Goal: Use online tool/utility: Utilize a website feature to perform a specific function

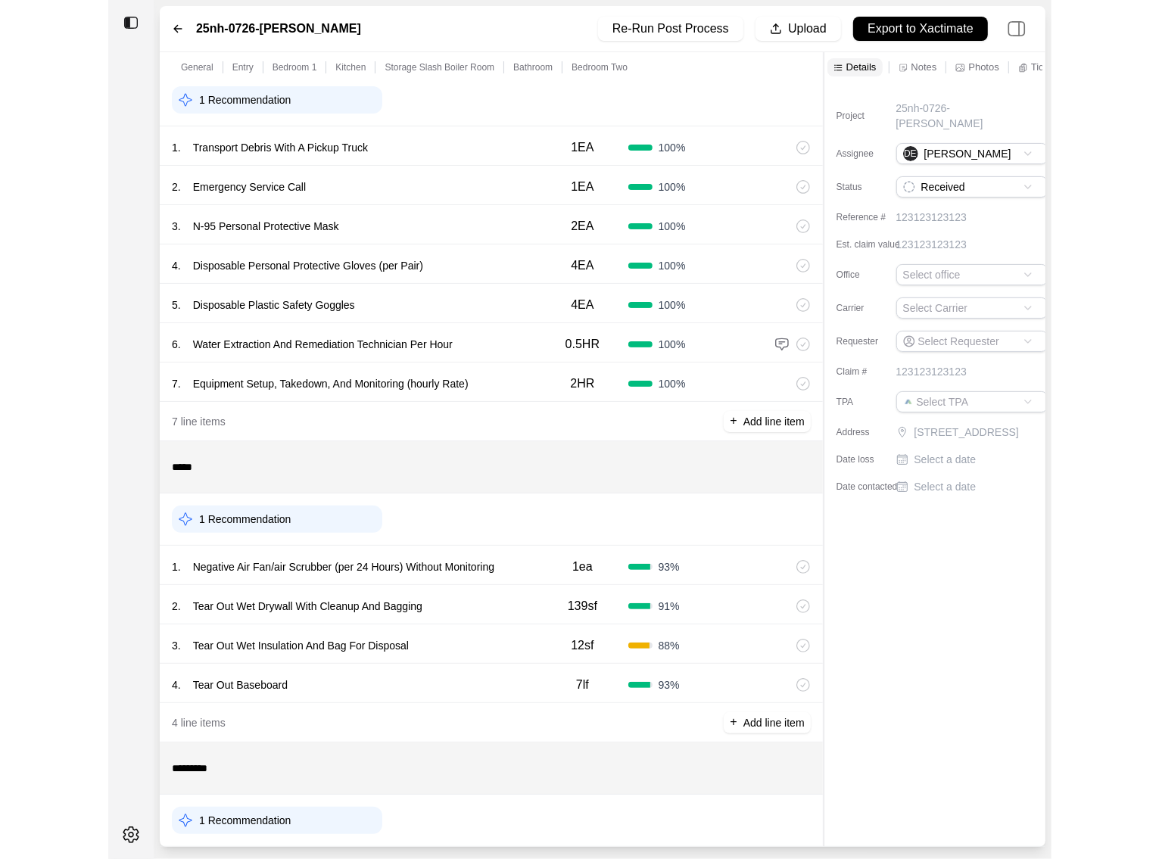
scroll to position [92, 0]
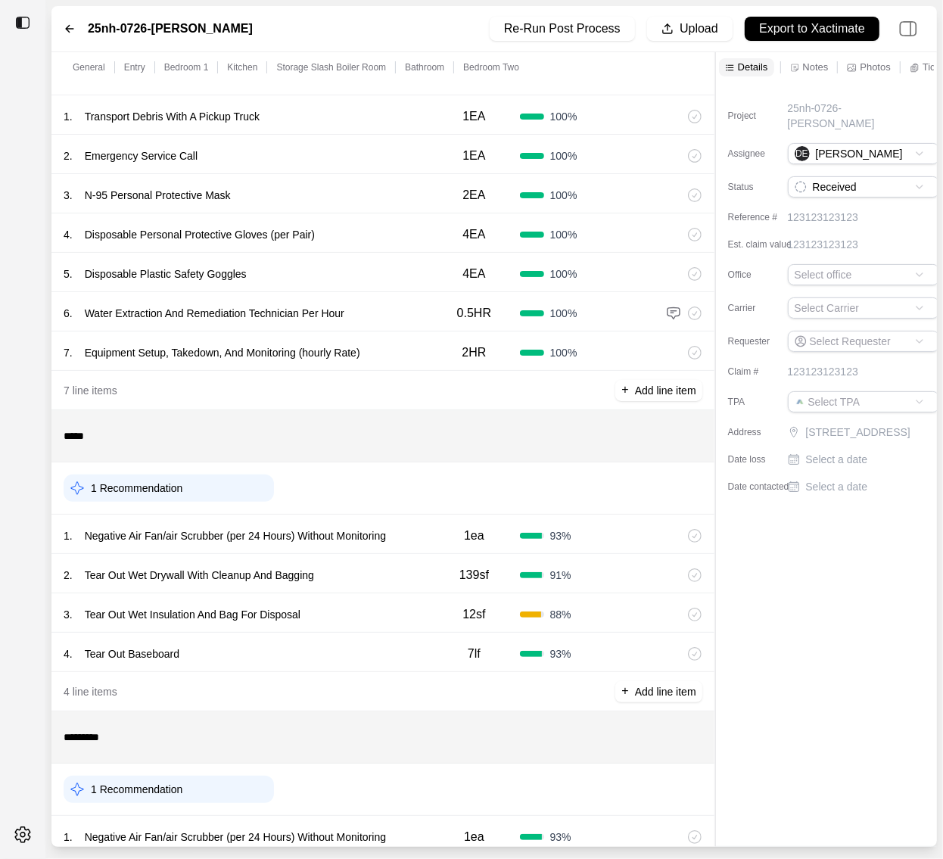
click at [428, 531] on div "1 . Negative Air Fan/air Scrubber (per 24 Hours) Without Monitoring" at bounding box center [246, 535] width 365 height 21
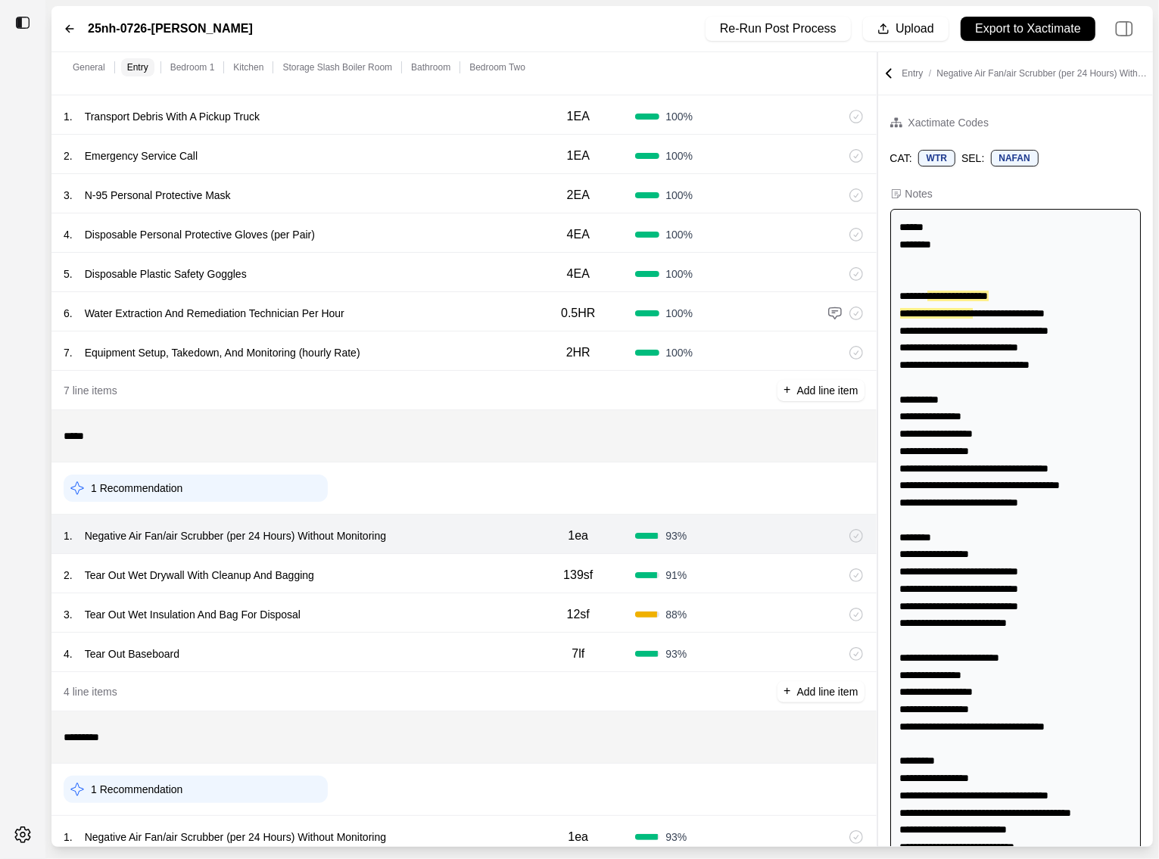
click at [439, 571] on div "2 . Tear Out Wet Drywall With Cleanup And Bagging" at bounding box center [292, 575] width 457 height 21
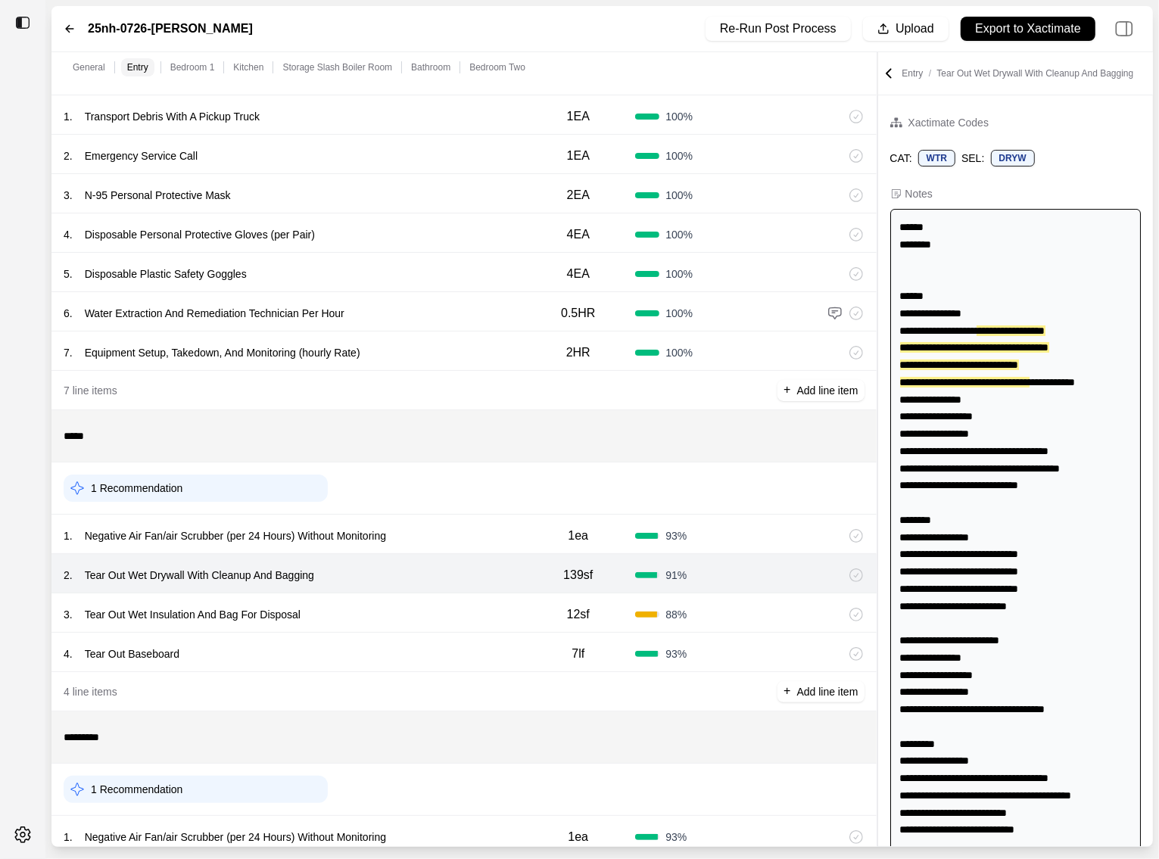
click at [437, 600] on div "3 . Tear Out Wet Insulation And Bag For Disposal 12sf 88 %" at bounding box center [463, 613] width 825 height 39
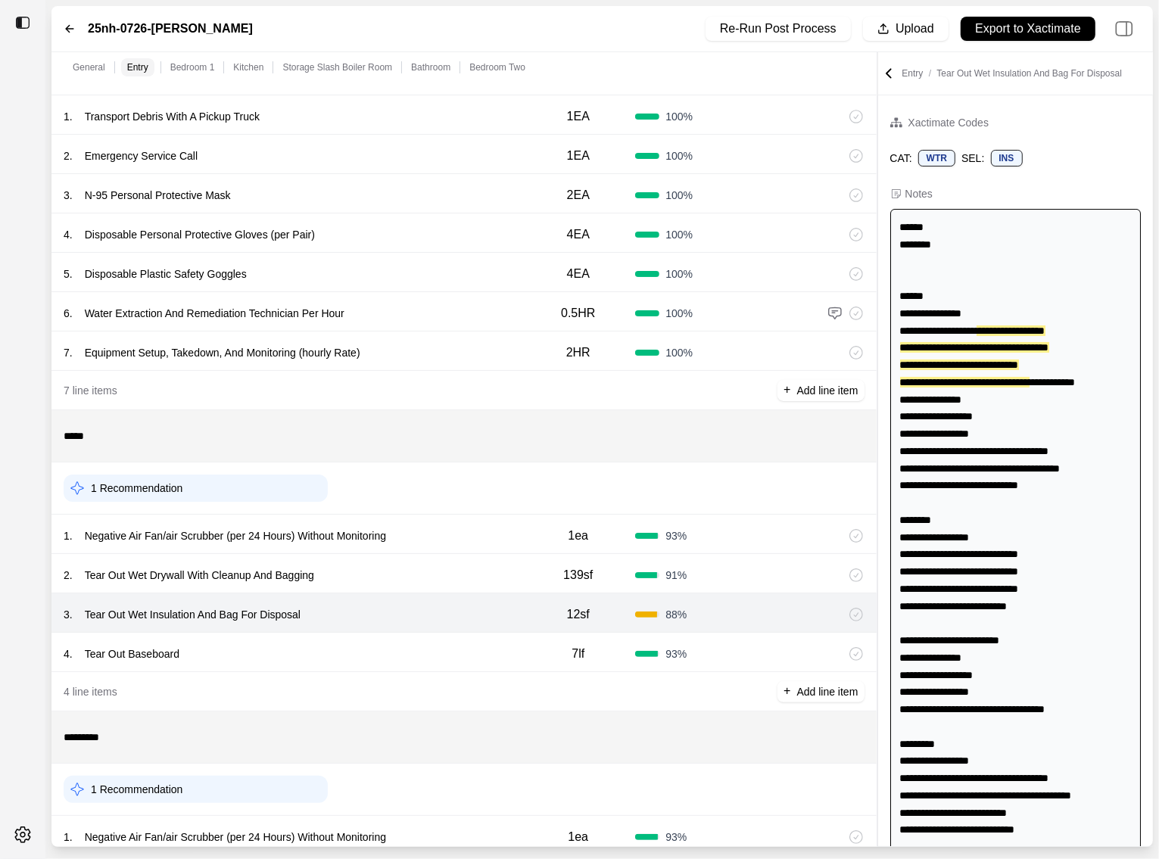
click at [422, 635] on div "4 . Tear Out Baseboard 7lf 93 %" at bounding box center [463, 652] width 825 height 39
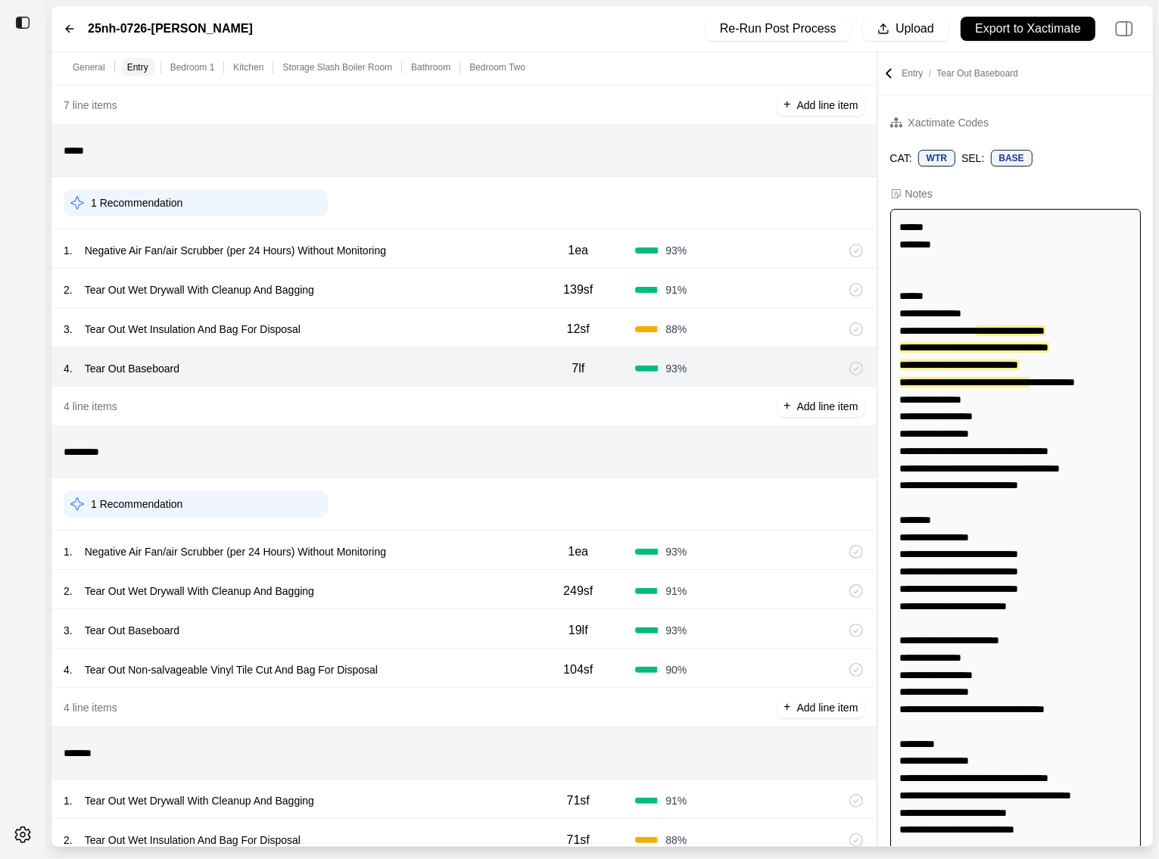
scroll to position [409, 0]
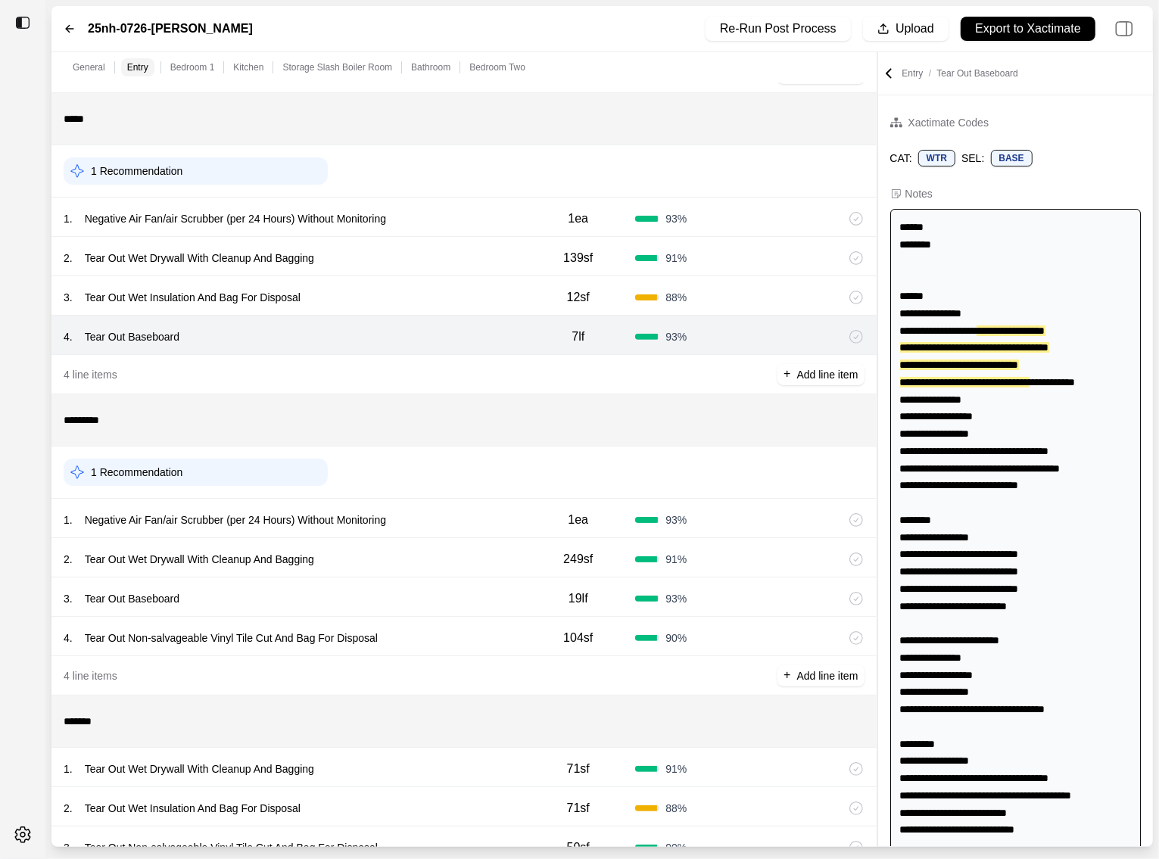
click at [466, 512] on div "1 . Negative Air Fan/air Scrubber (per 24 Hours) Without Monitoring" at bounding box center [292, 520] width 457 height 21
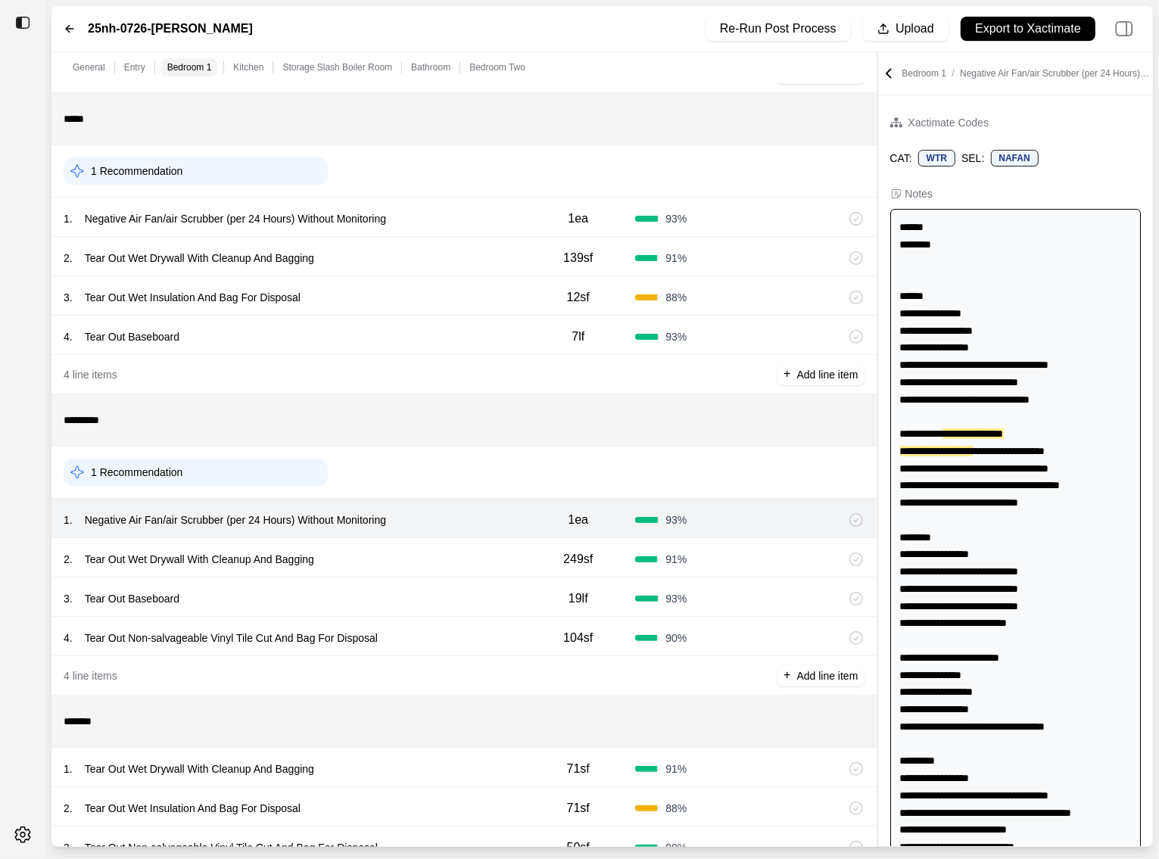
click at [434, 556] on div "2 . Tear Out Wet Drywall With Cleanup And Bagging" at bounding box center [292, 559] width 457 height 21
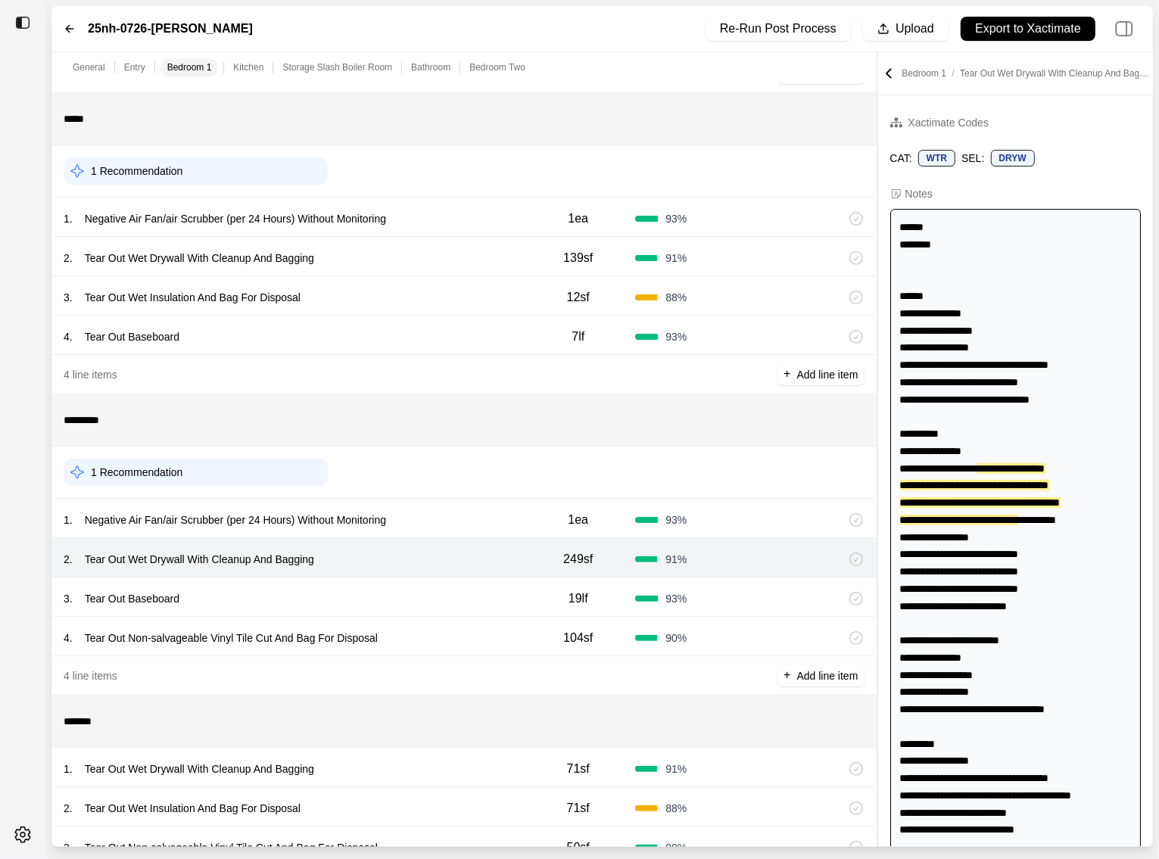
scroll to position [39, 0]
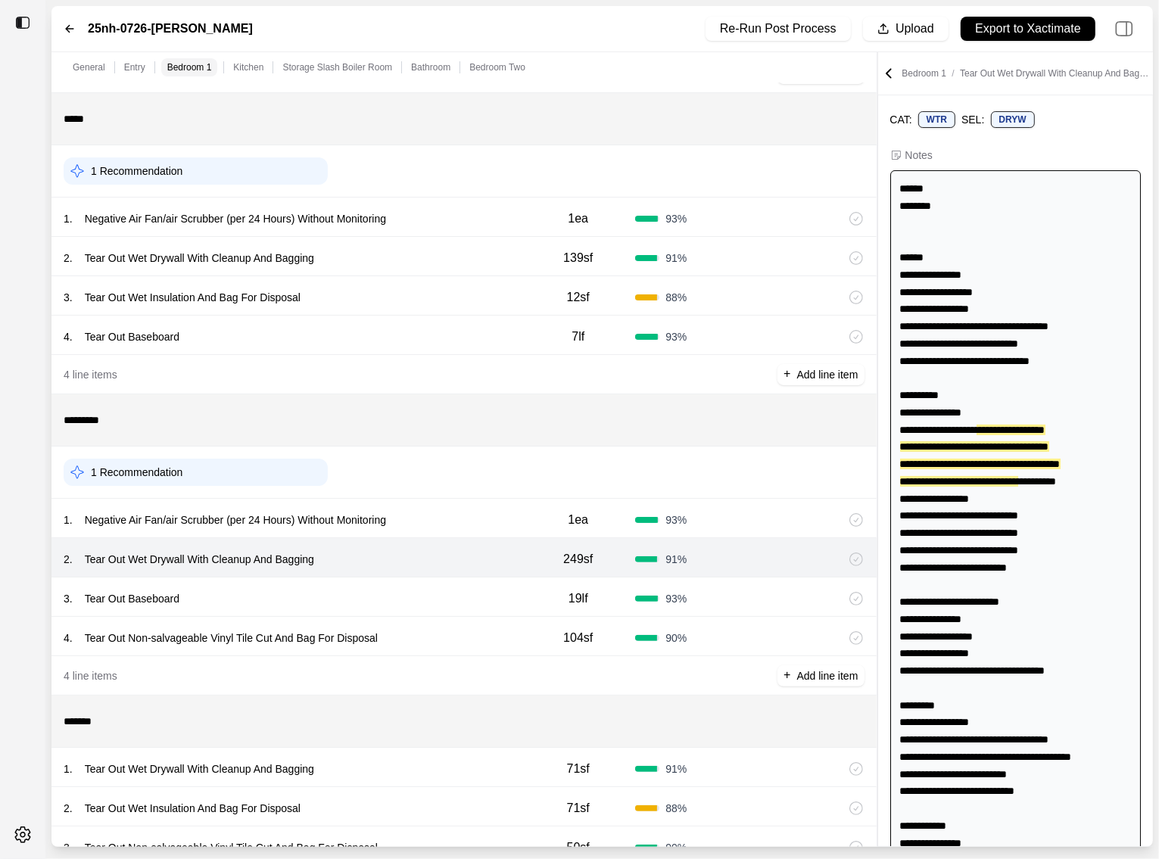
click at [417, 597] on div "3 . Tear Out Baseboard" at bounding box center [292, 598] width 457 height 21
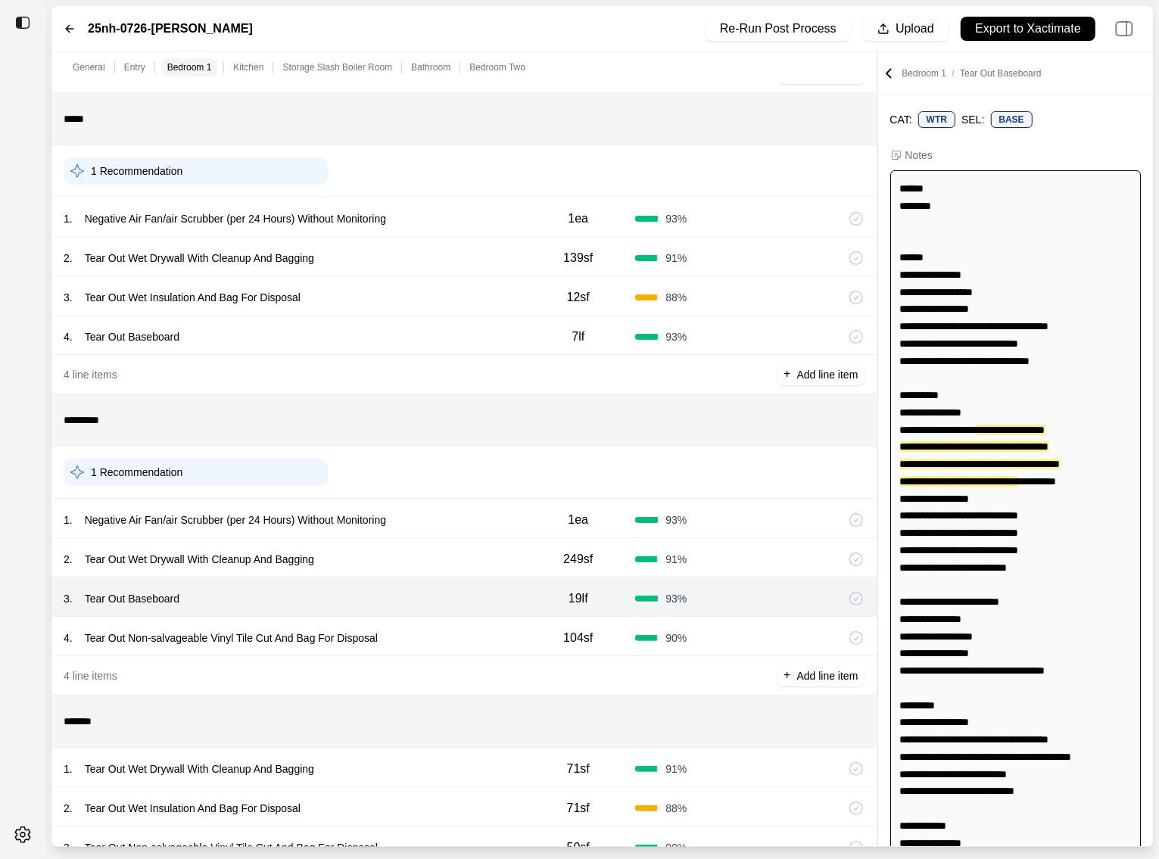
click at [438, 622] on div "4 . Tear Out Non-salvageable Vinyl Tile Cut And Bag For Disposal 104sf 90 %" at bounding box center [463, 636] width 825 height 39
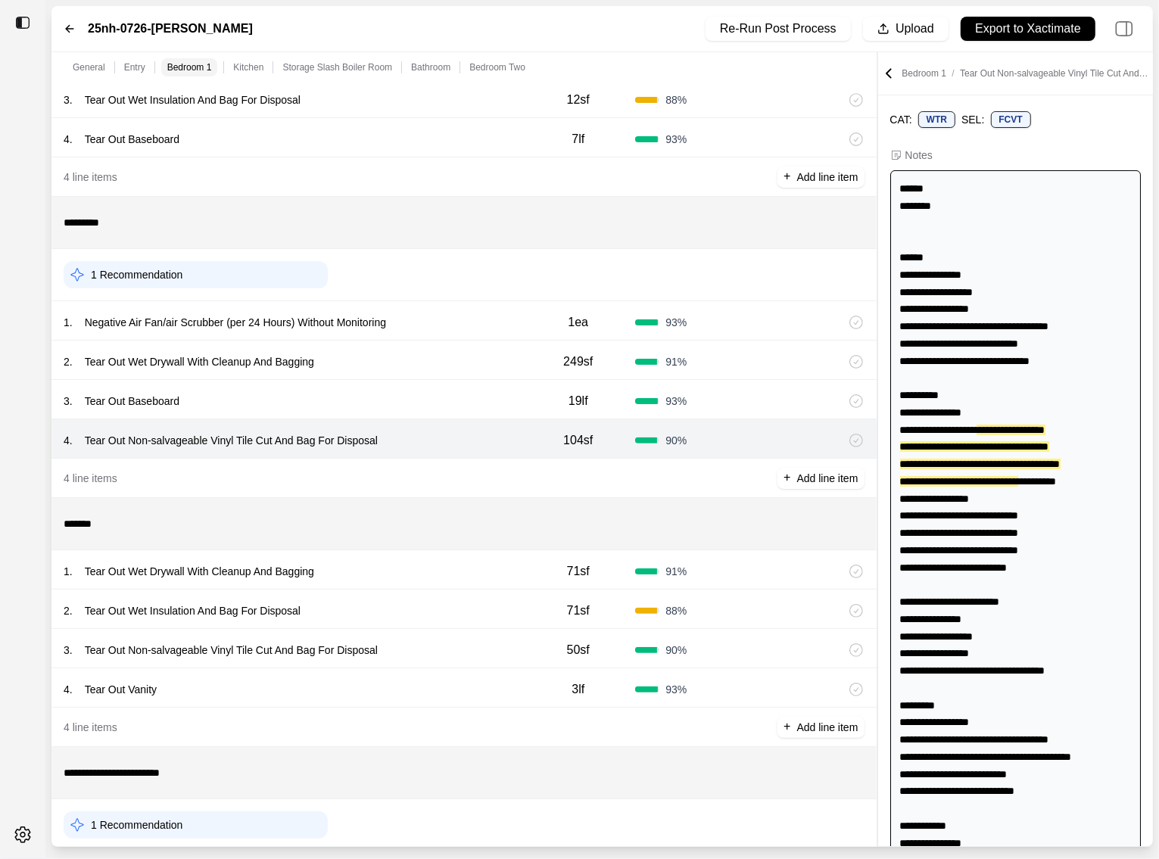
scroll to position [659, 0]
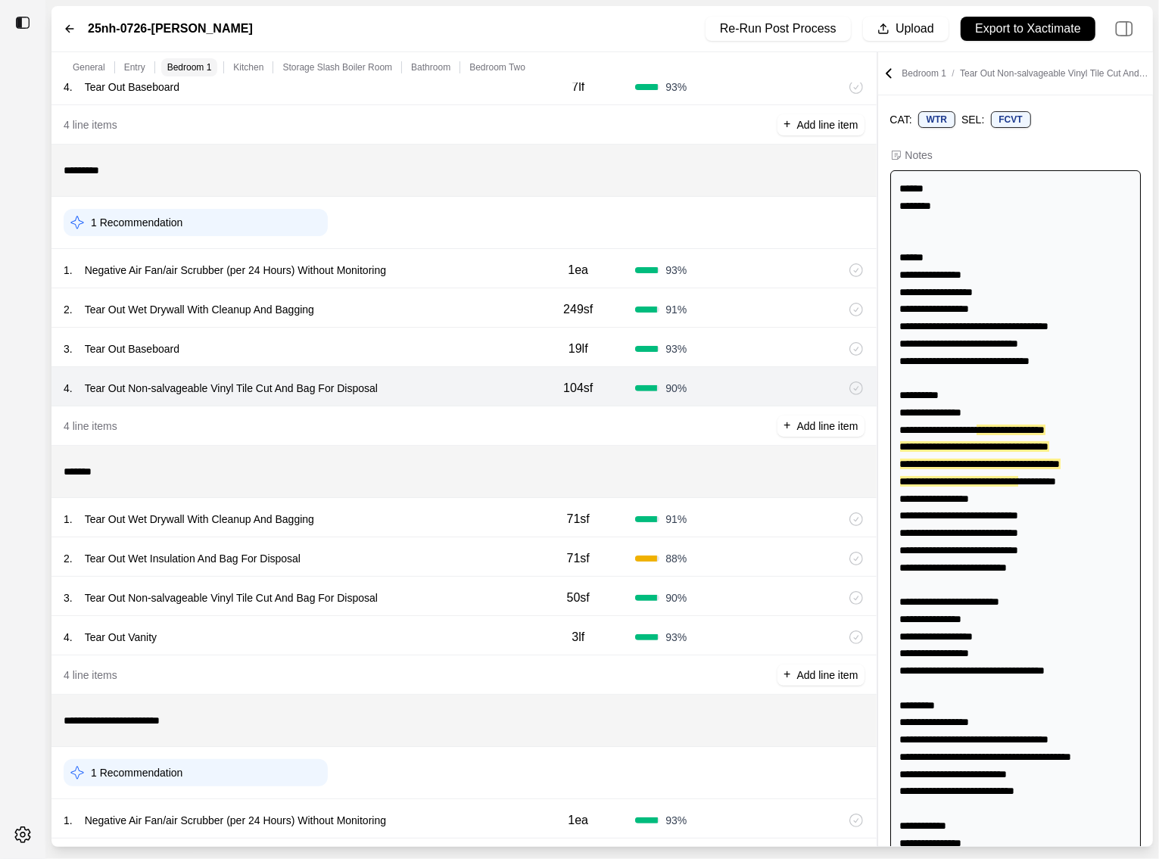
click at [428, 525] on div "1 . Tear Out Wet Drywall With Cleanup And Bagging" at bounding box center [292, 519] width 457 height 21
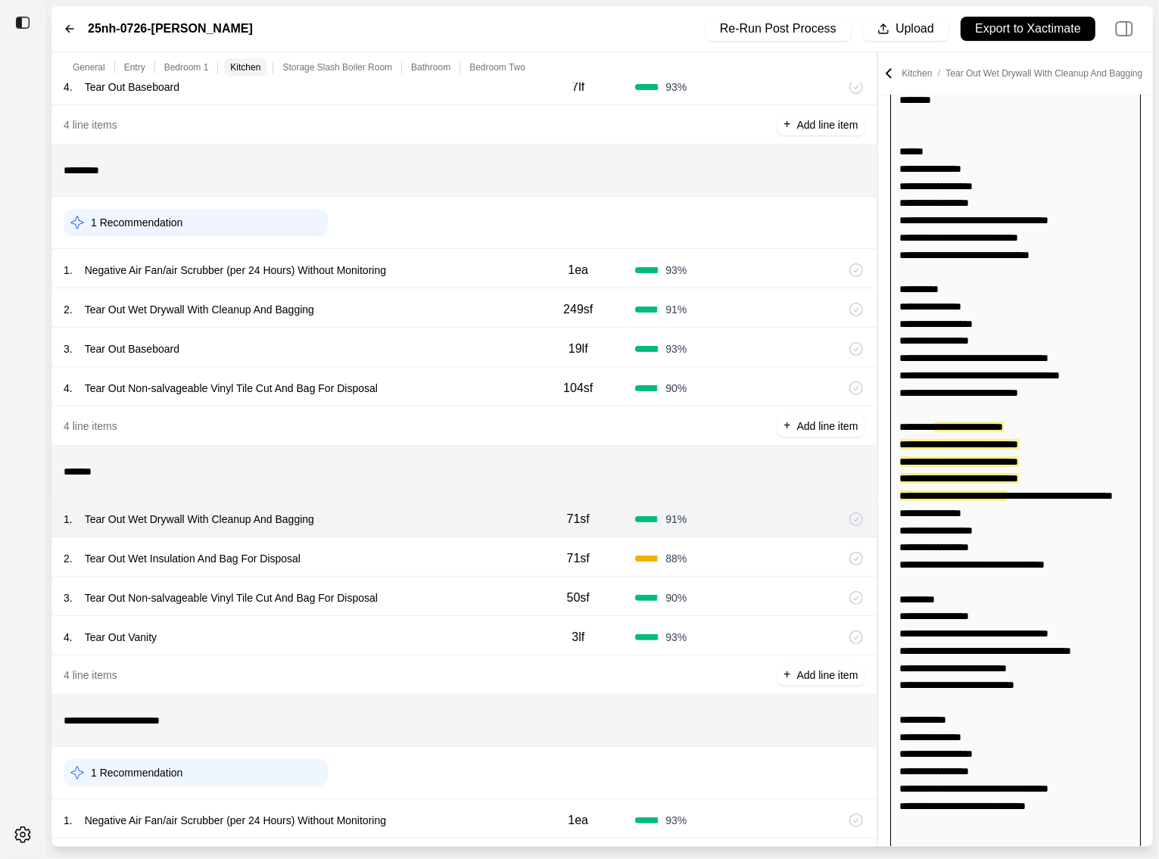
scroll to position [151, 0]
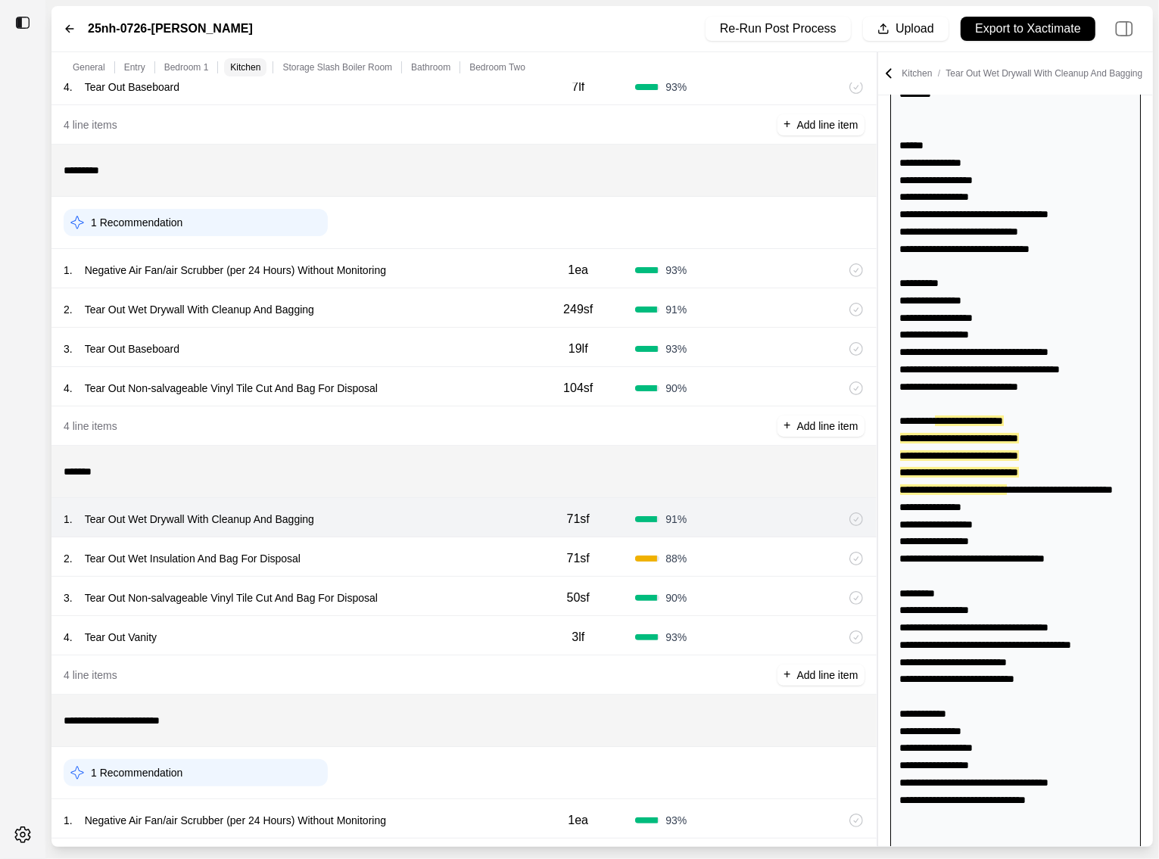
click at [428, 556] on div "2 . Tear Out Wet Insulation And Bag For Disposal" at bounding box center [292, 558] width 457 height 21
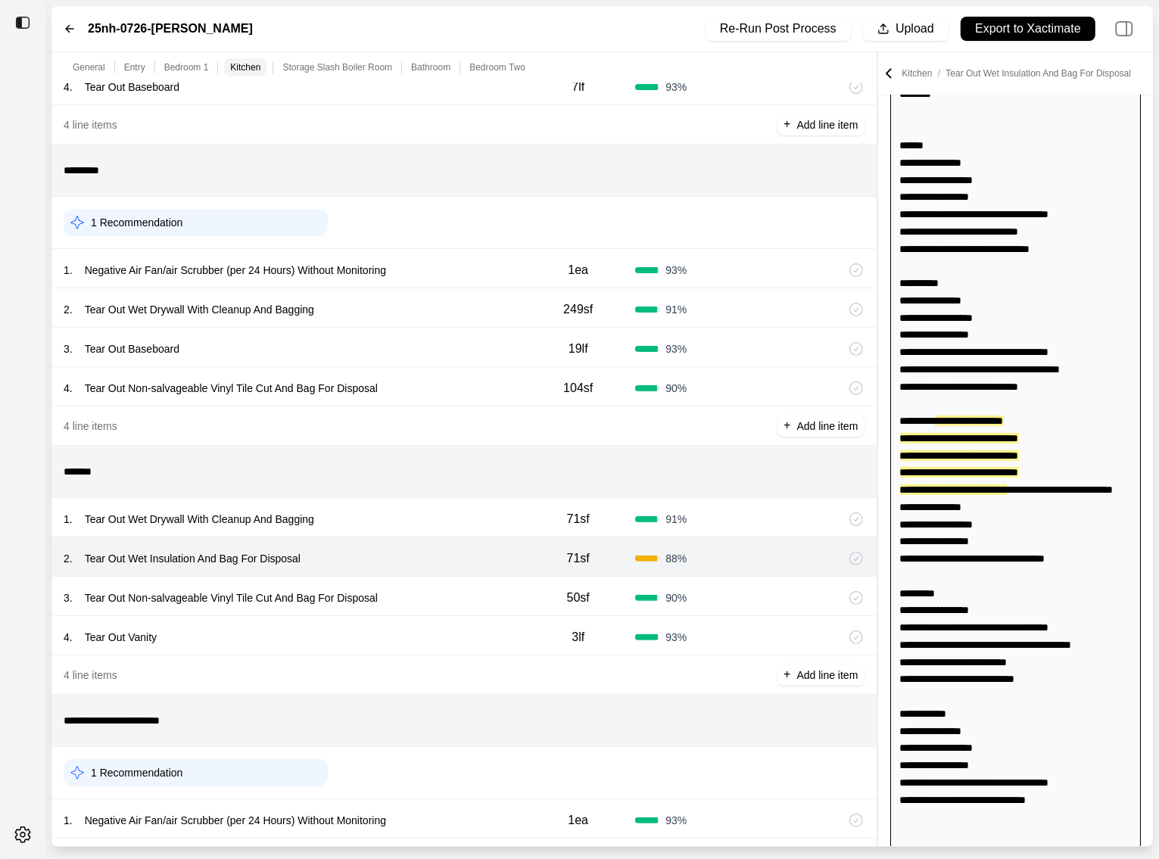
click at [458, 602] on div "3 . Tear Out Non-salvageable Vinyl Tile Cut And Bag For Disposal" at bounding box center [292, 598] width 457 height 21
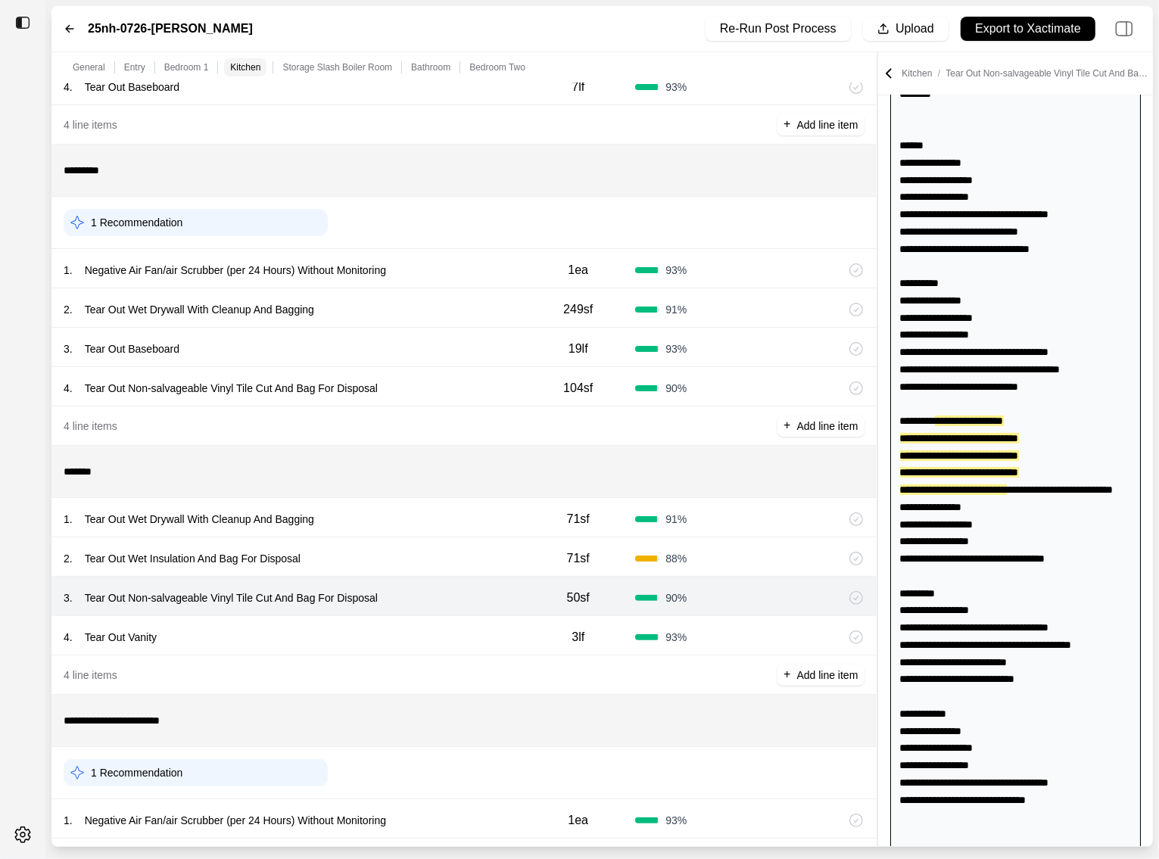
click at [422, 633] on div "4 . Tear Out Vanity" at bounding box center [292, 637] width 457 height 21
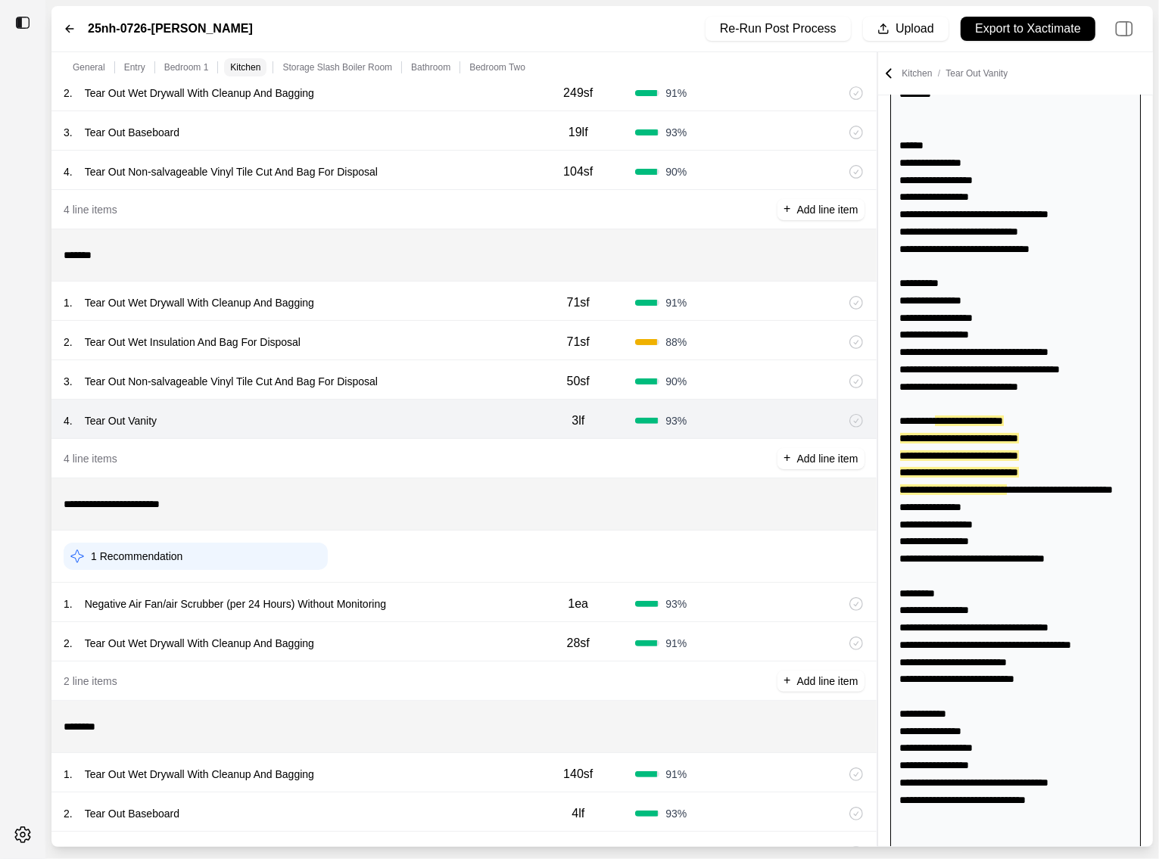
scroll to position [898, 0]
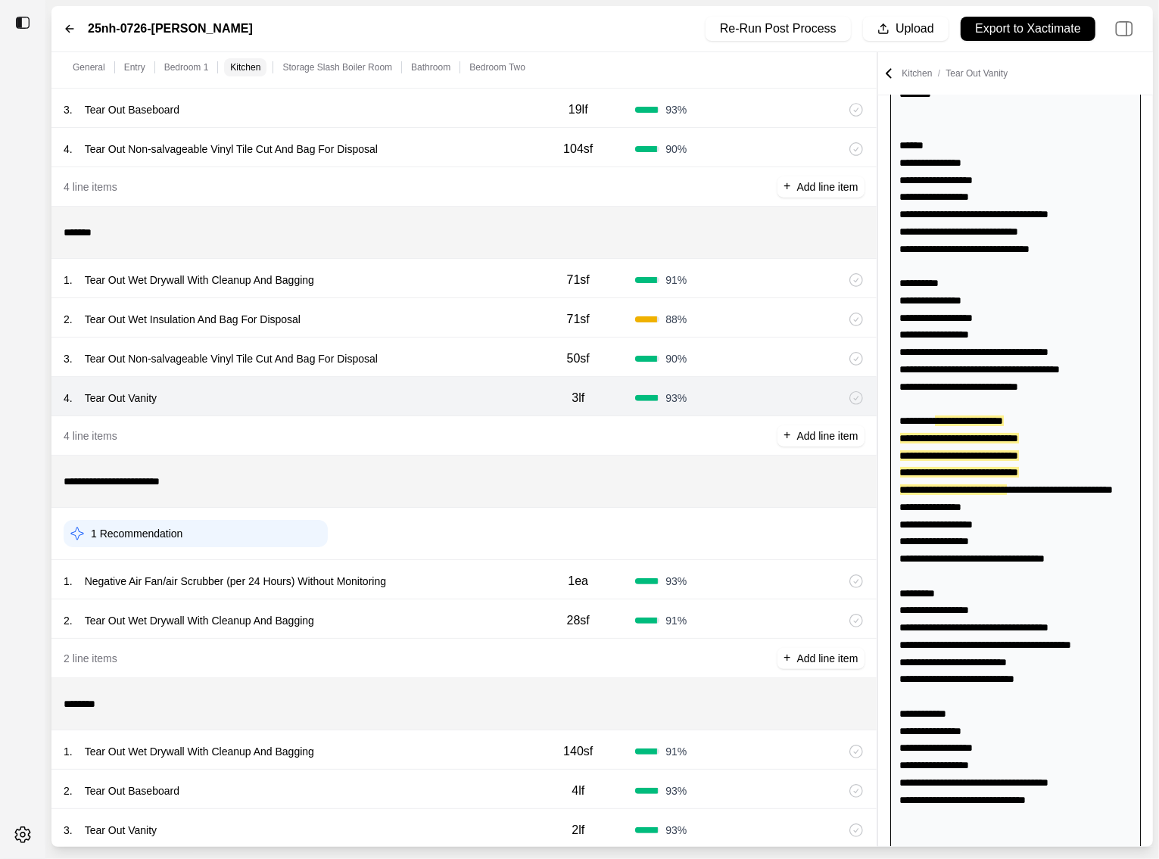
click at [482, 575] on div "1 . Negative Air Fan/air Scrubber (per 24 Hours) Without Monitoring" at bounding box center [292, 581] width 457 height 21
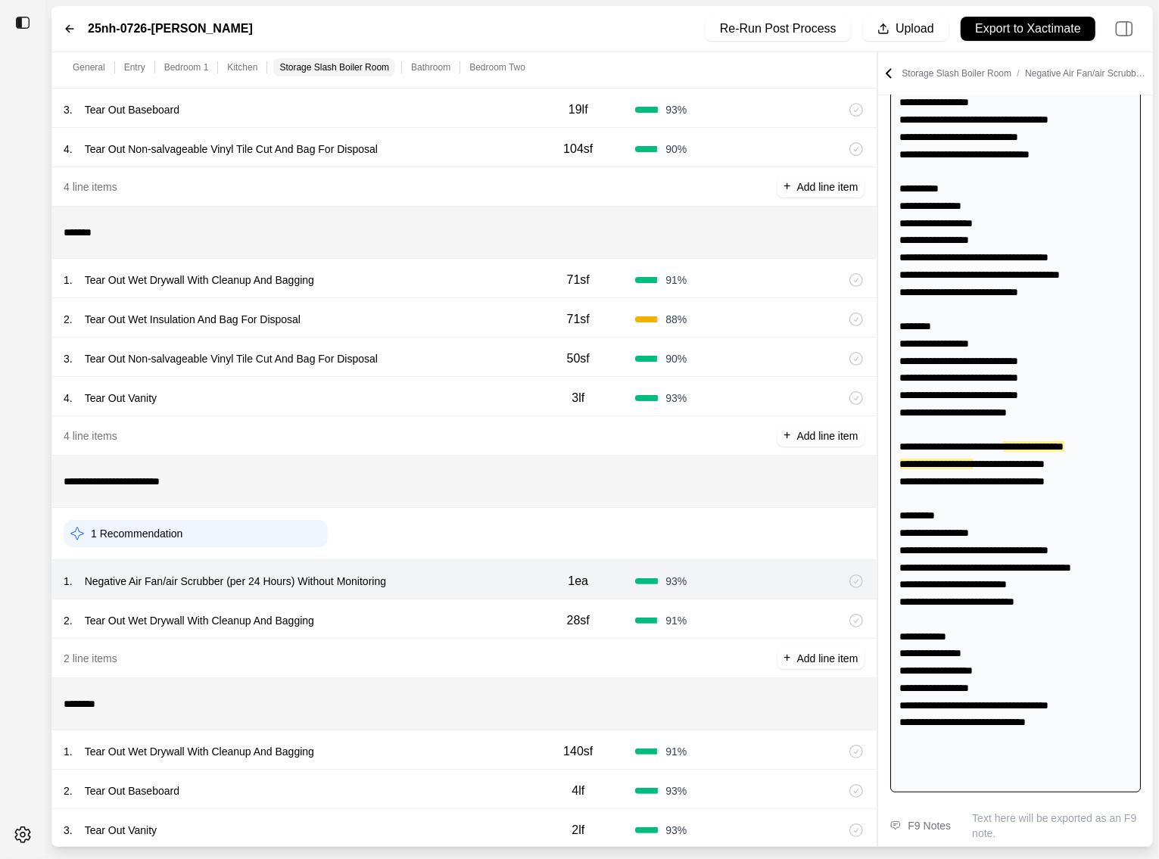
click at [415, 632] on div "2 . Tear Out Wet Drywall With Cleanup And Bagging 28sf 91 %" at bounding box center [463, 619] width 825 height 39
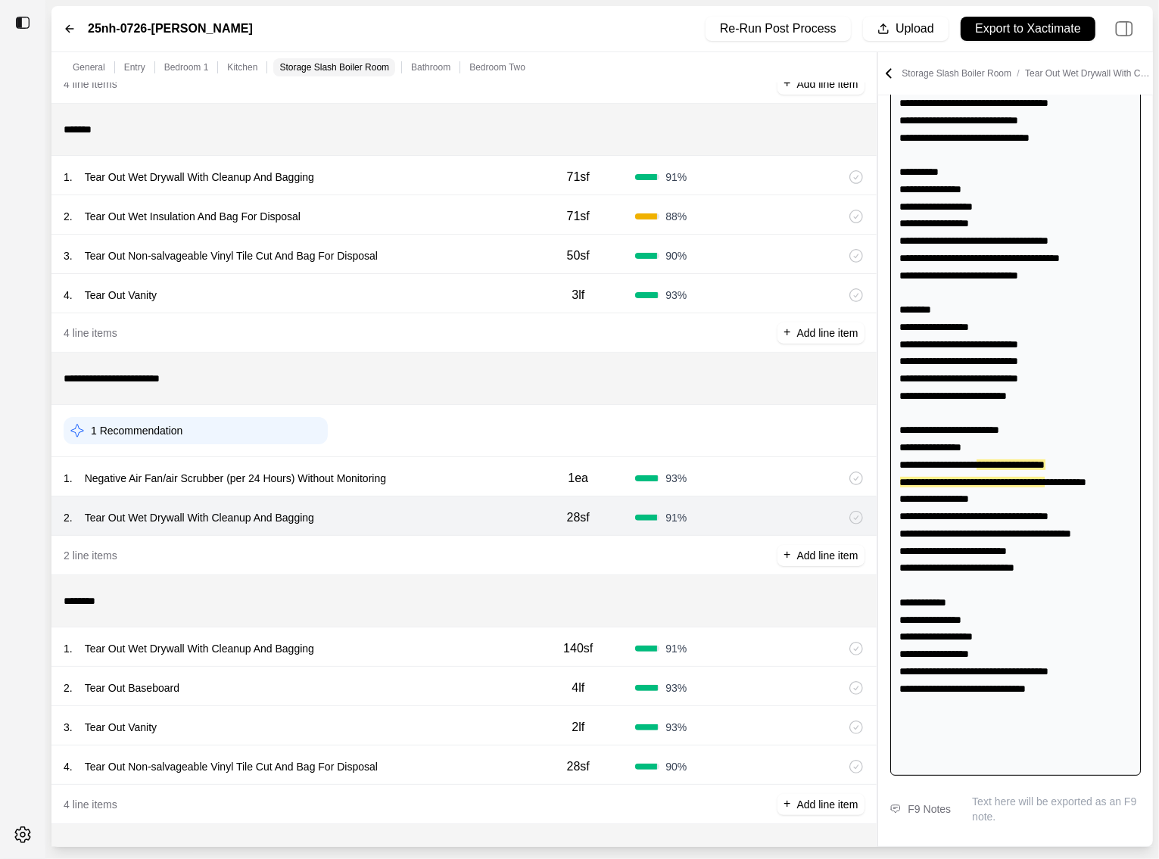
scroll to position [1121, 0]
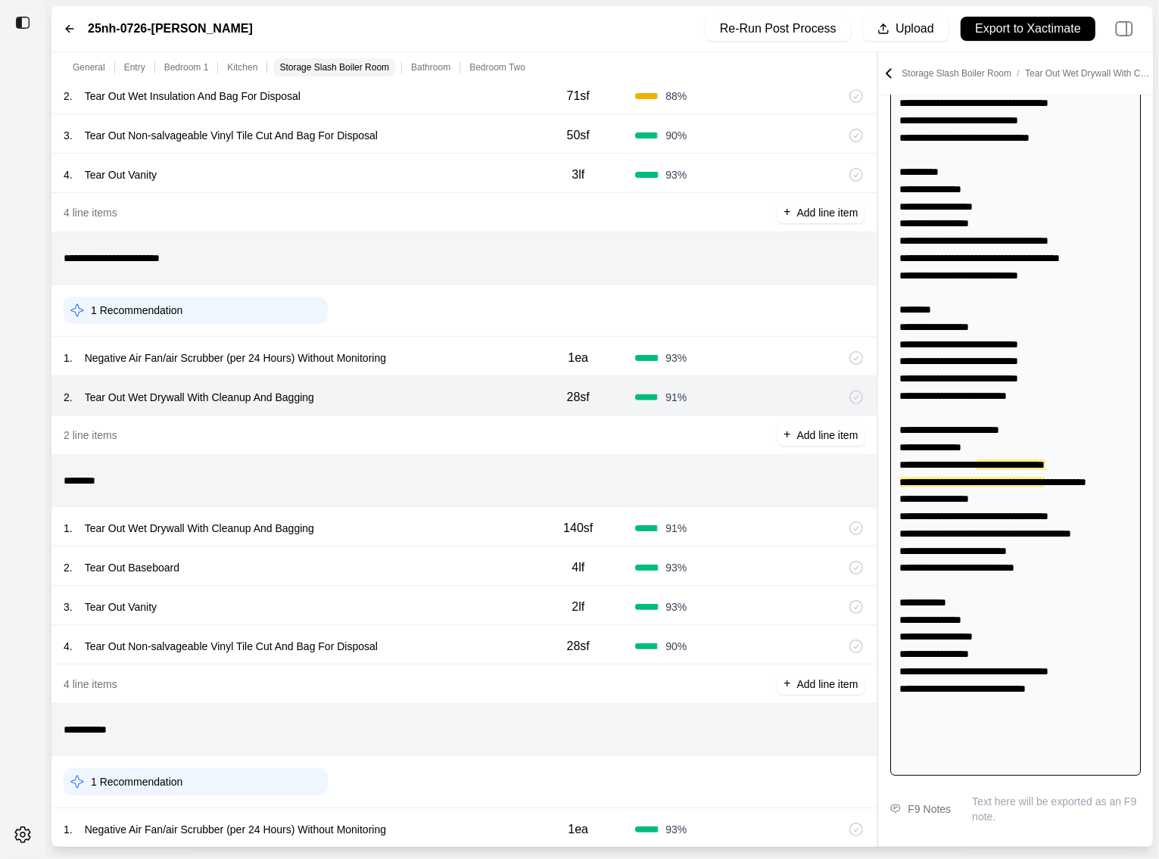
click at [439, 541] on div "1 . Tear Out Wet Drywall With Cleanup And Bagging 140sf 91 %" at bounding box center [463, 526] width 825 height 39
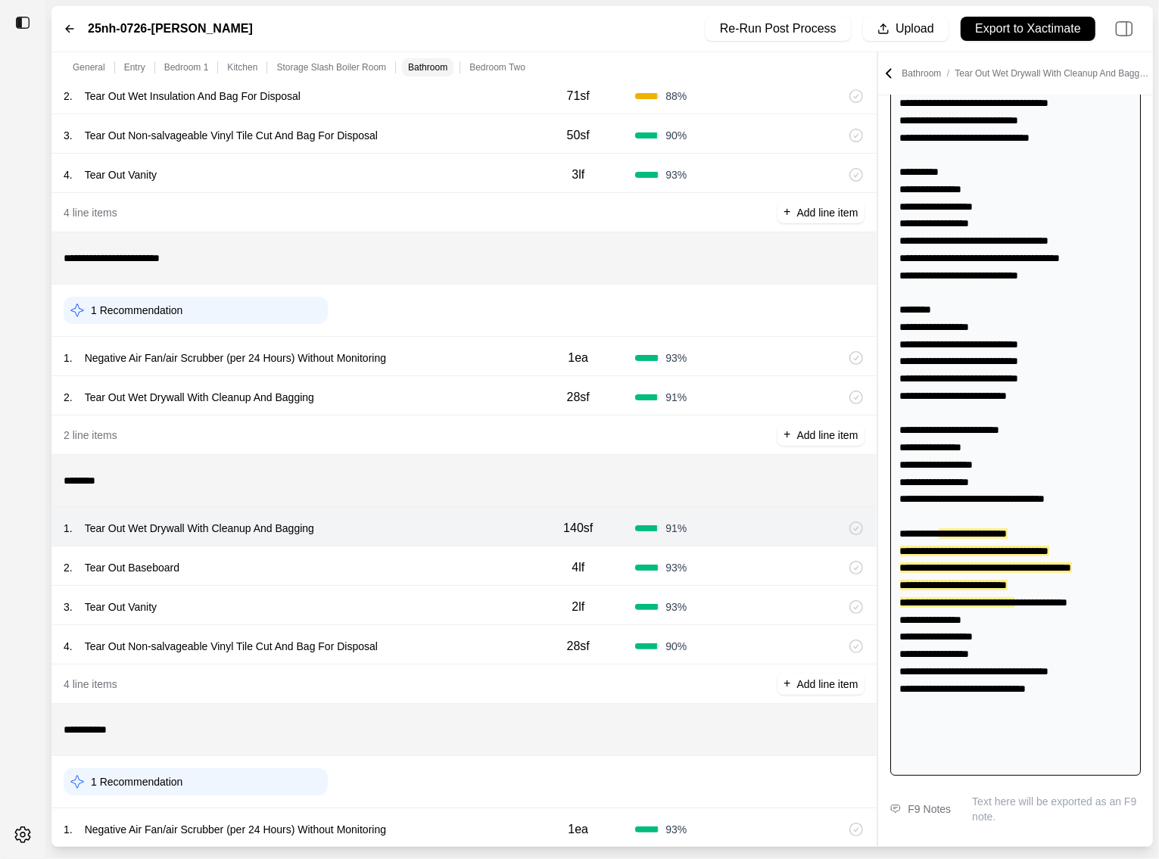
click at [435, 568] on div "2 . Tear Out Baseboard" at bounding box center [292, 567] width 457 height 21
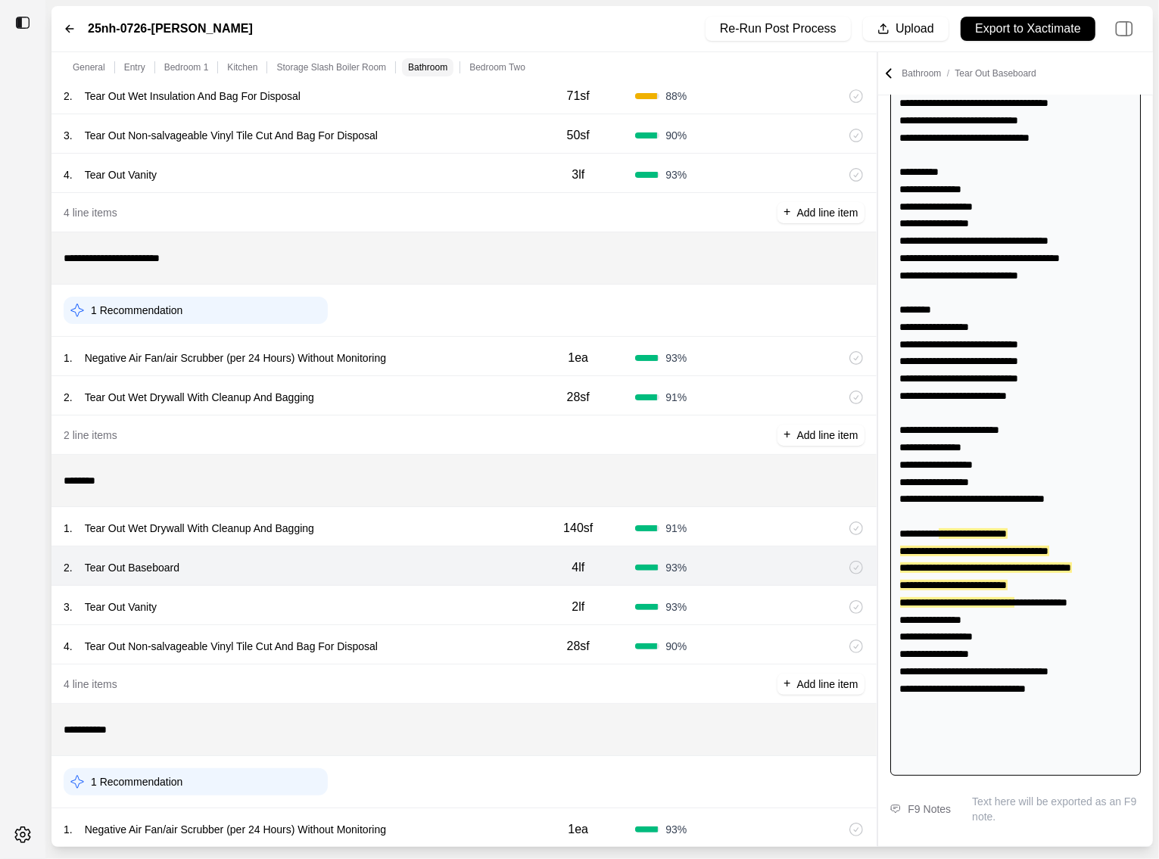
click at [427, 607] on div "3 . Tear Out Vanity" at bounding box center [292, 607] width 457 height 21
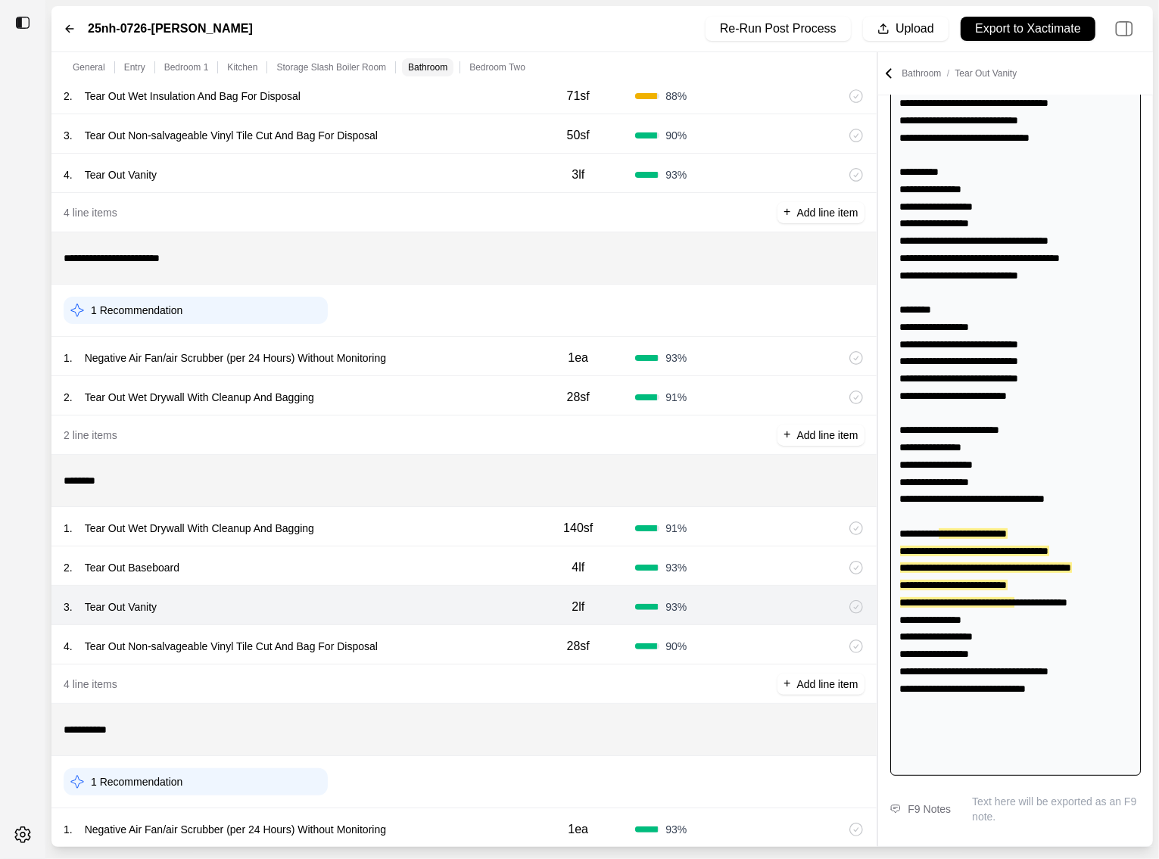
click at [429, 636] on div "4 . Tear Out Non-salvageable Vinyl Tile Cut And Bag For Disposal" at bounding box center [292, 646] width 457 height 21
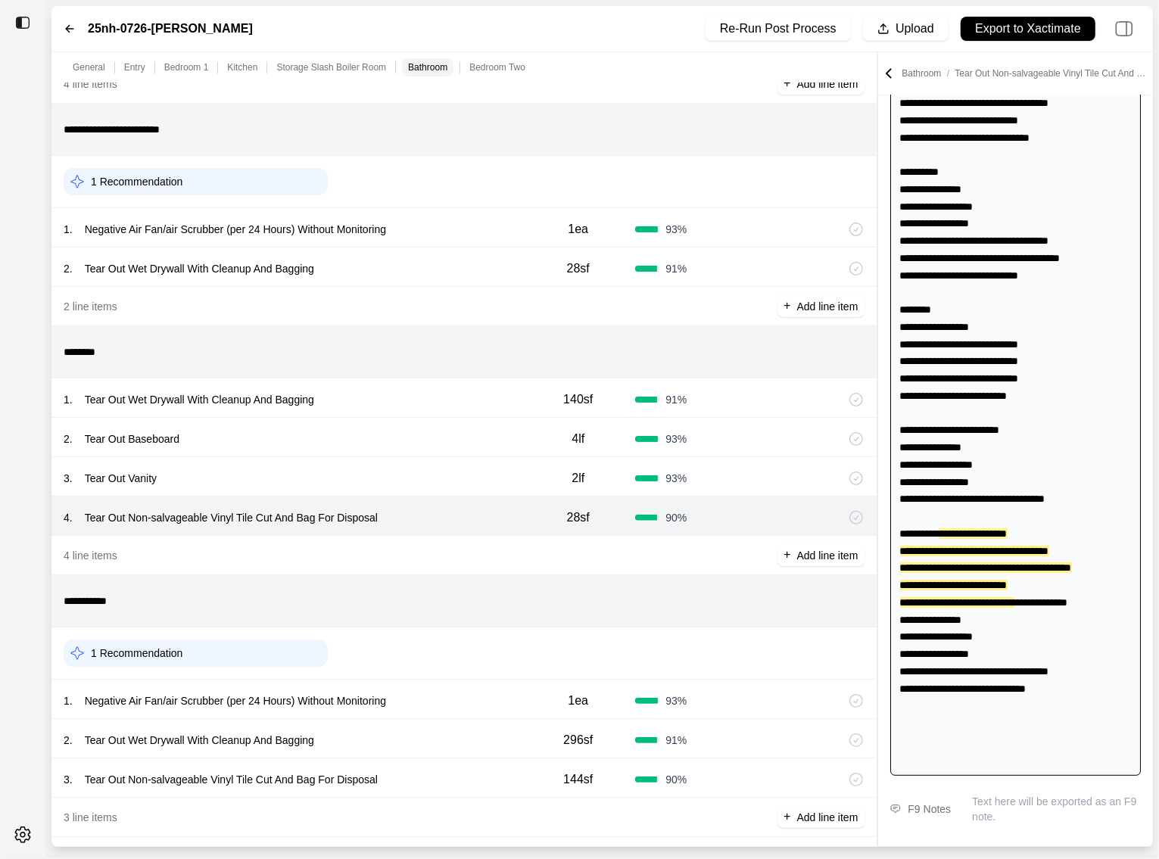
scroll to position [1260, 0]
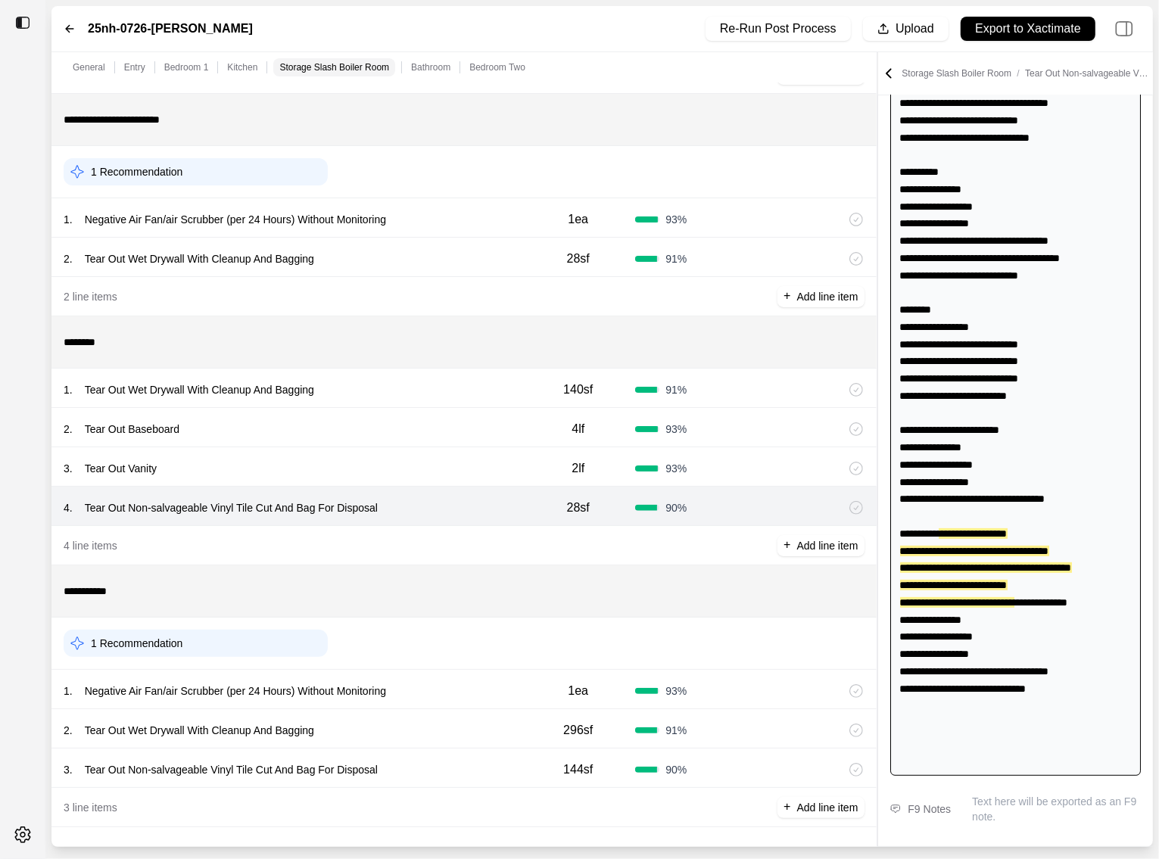
click at [422, 681] on div "1 . Negative Air Fan/air Scrubber (per 24 Hours) Without Monitoring" at bounding box center [292, 691] width 457 height 21
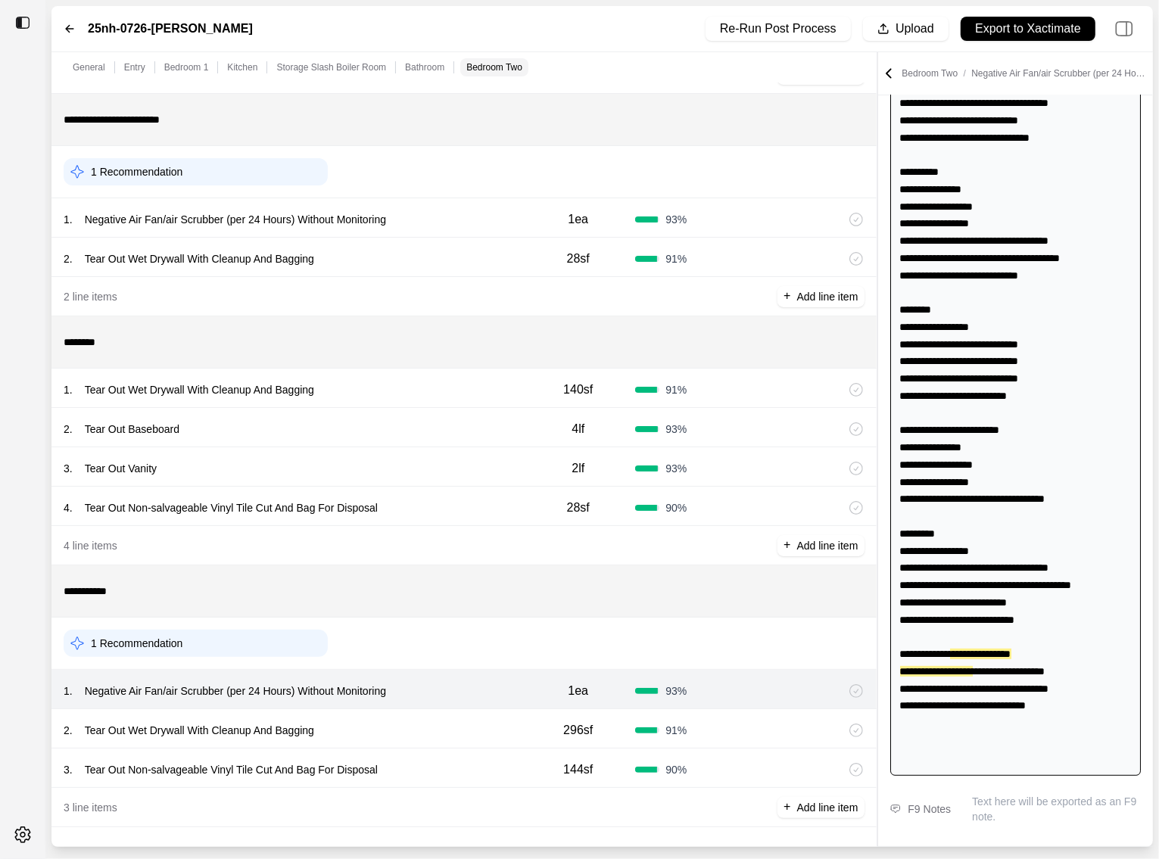
click at [440, 728] on div "2 . Tear Out Wet Drywall With Cleanup And Bagging" at bounding box center [292, 730] width 457 height 21
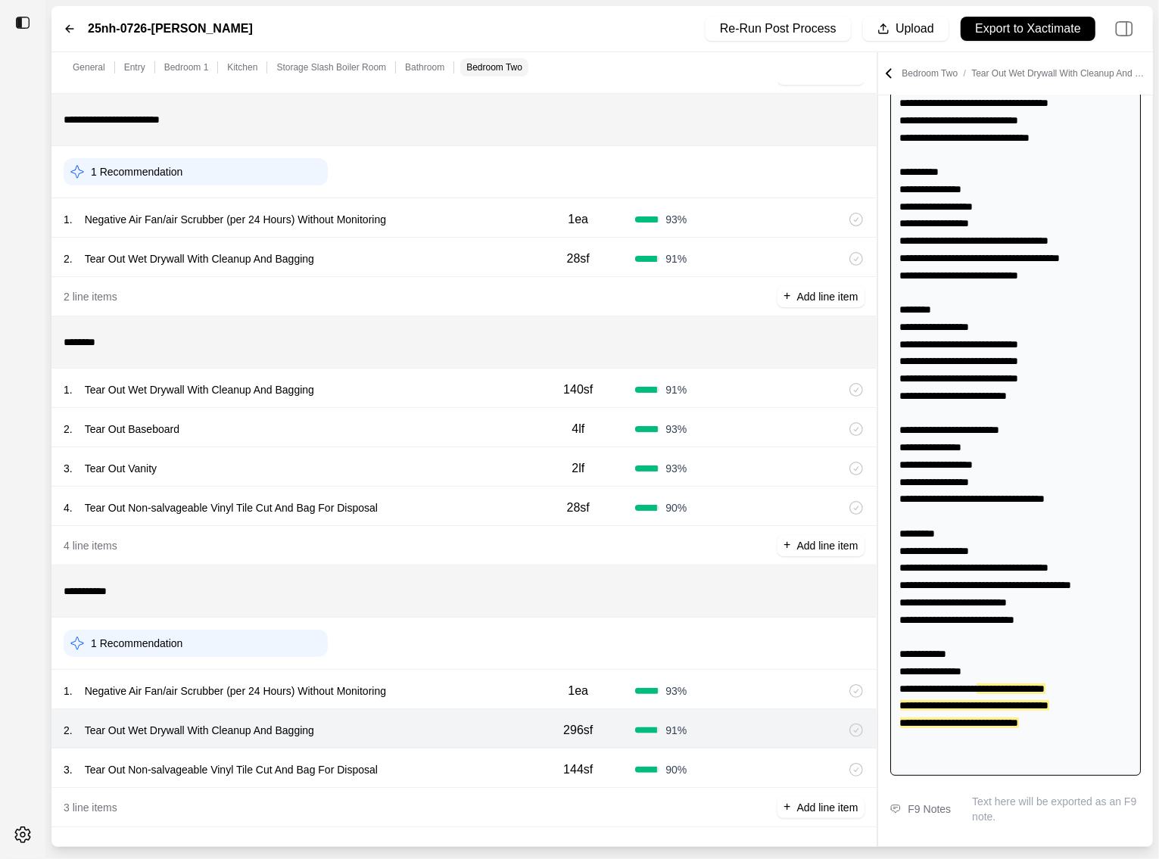
click at [943, 740] on div "**********" at bounding box center [1015, 361] width 251 height 829
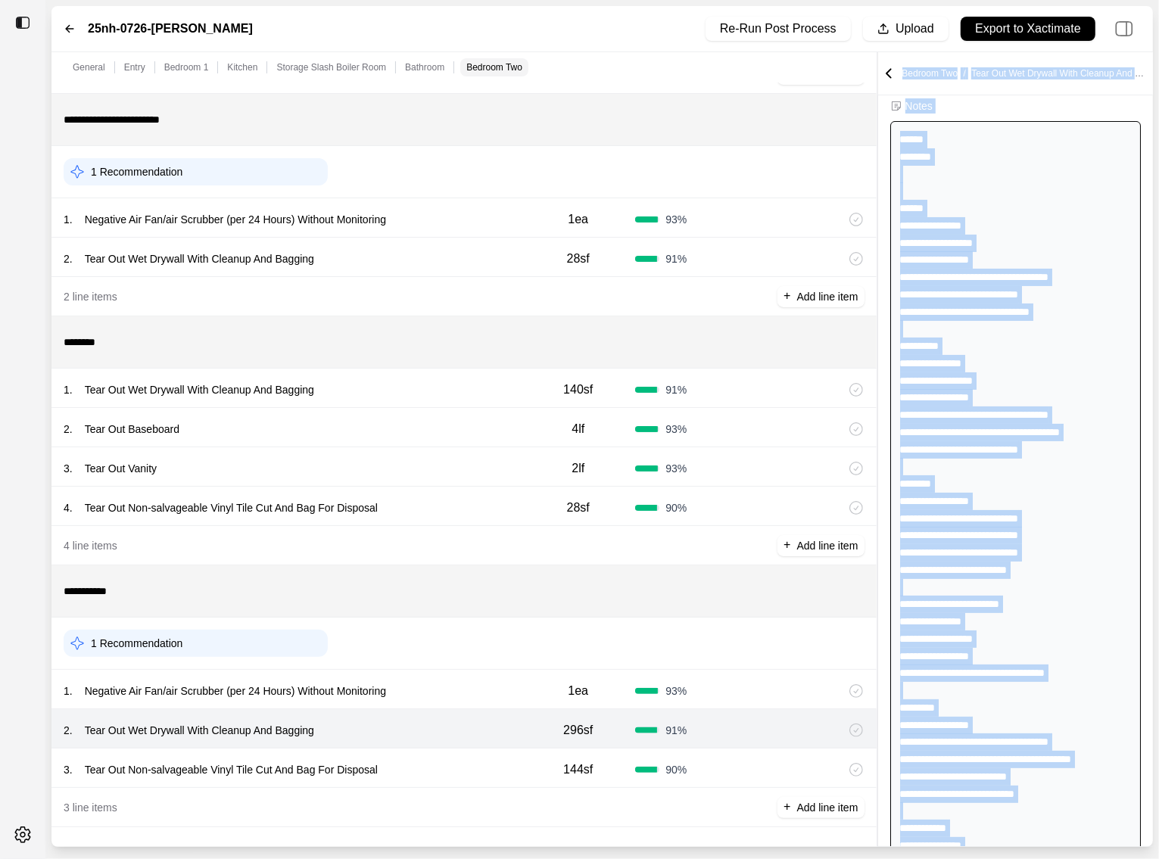
scroll to position [0, 0]
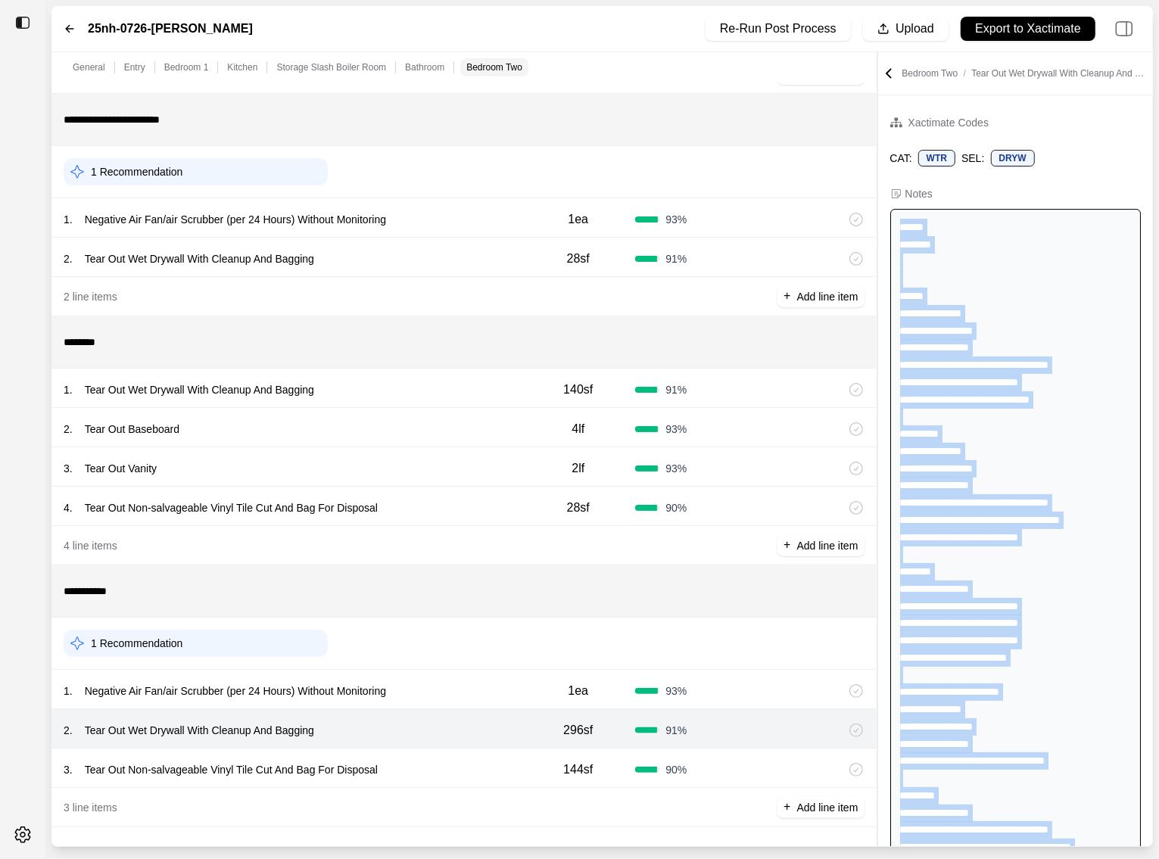
drag, startPoint x: 1053, startPoint y: 740, endPoint x: 896, endPoint y: 222, distance: 541.8
click at [896, 222] on div "**********" at bounding box center [1015, 623] width 251 height 829
copy div "**********"
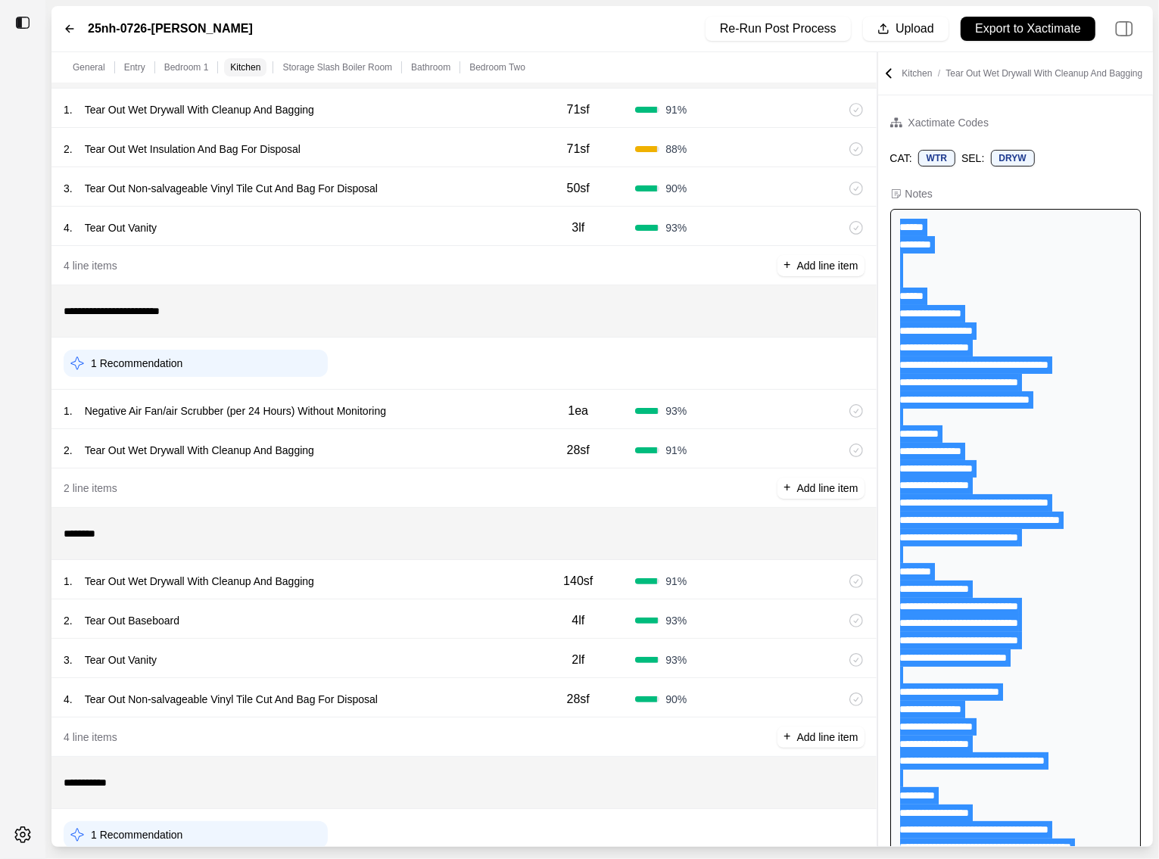
scroll to position [1260, 0]
